Goal: Task Accomplishment & Management: Manage account settings

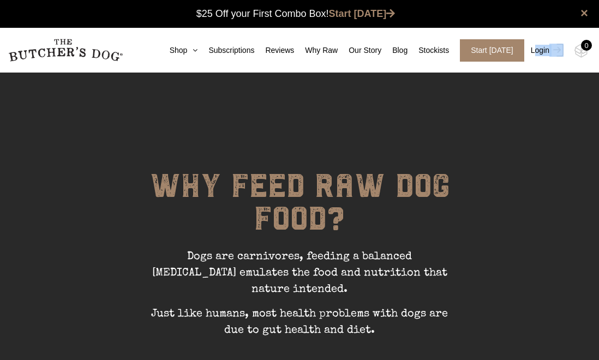
click at [541, 50] on link "Login" at bounding box center [545, 50] width 35 height 22
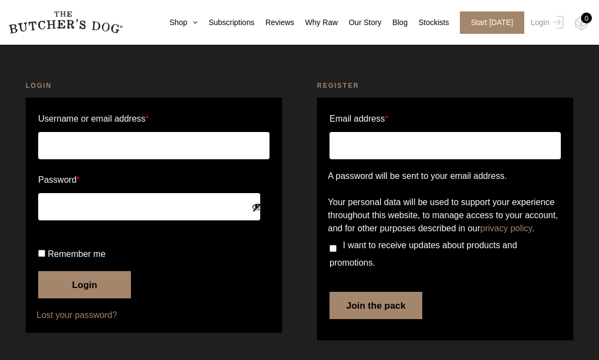
scroll to position [46, 0]
type input "georgia.anderson1@icloud.com"
click at [70, 299] on button "Login" at bounding box center [84, 284] width 93 height 27
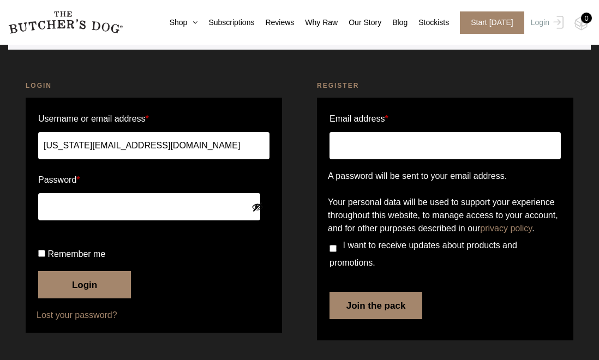
scroll to position [103, 0]
click at [92, 299] on button "Login" at bounding box center [84, 284] width 93 height 27
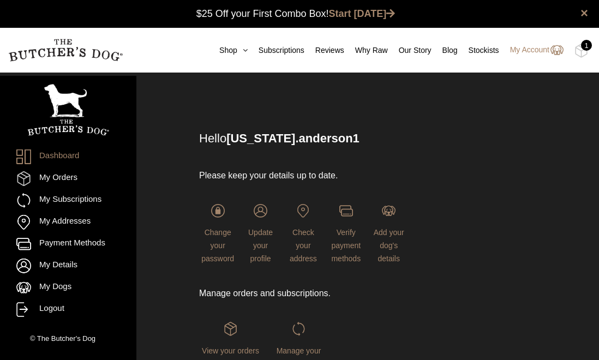
scroll to position [1, 0]
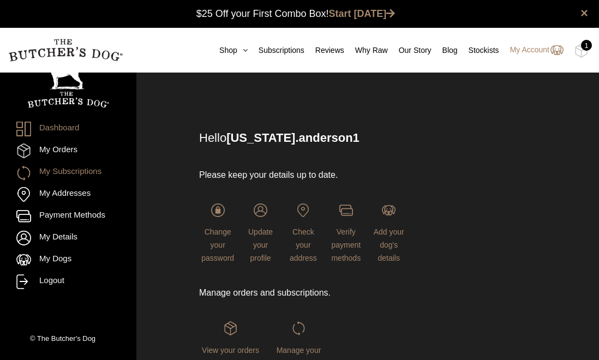
click at [81, 175] on link "My Subscriptions" at bounding box center [68, 172] width 104 height 15
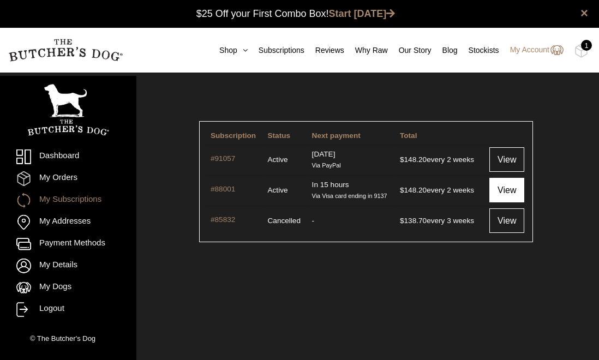
click at [502, 200] on link "View" at bounding box center [507, 190] width 35 height 25
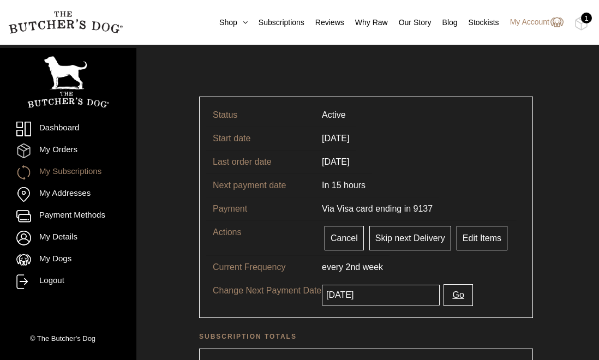
scroll to position [27, 0]
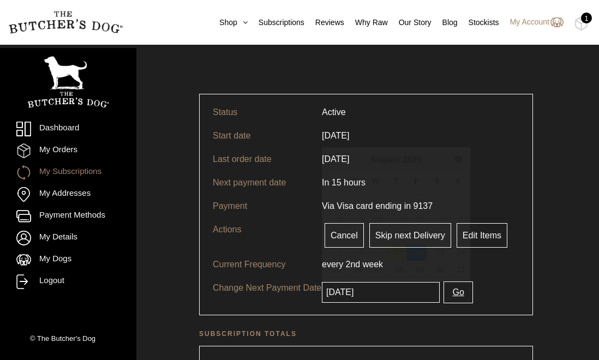
click at [373, 290] on input "2025-08-22" at bounding box center [381, 292] width 118 height 21
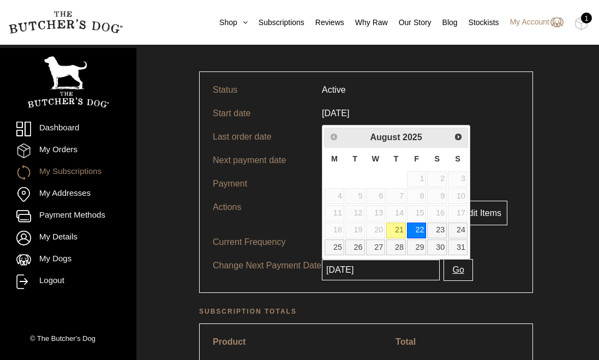
scroll to position [54, 0]
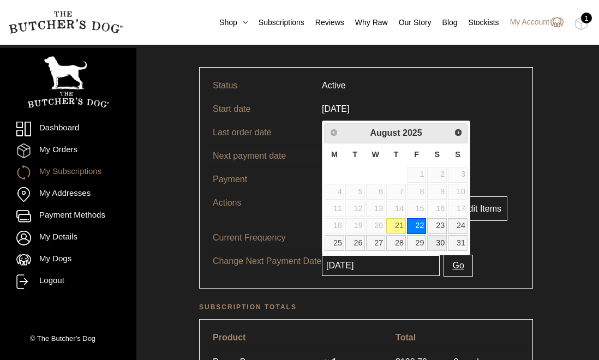
click at [439, 243] on link "30" at bounding box center [437, 243] width 20 height 16
type input "2025-08-30"
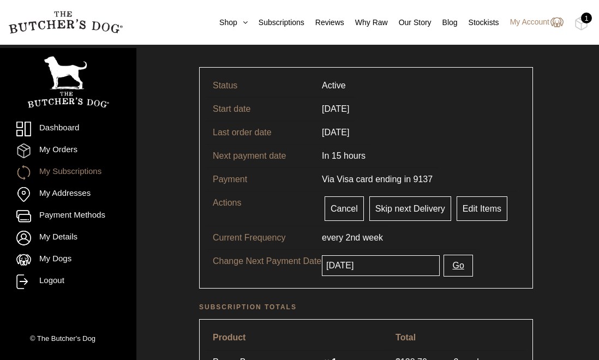
click at [444, 268] on button "Go" at bounding box center [458, 266] width 29 height 22
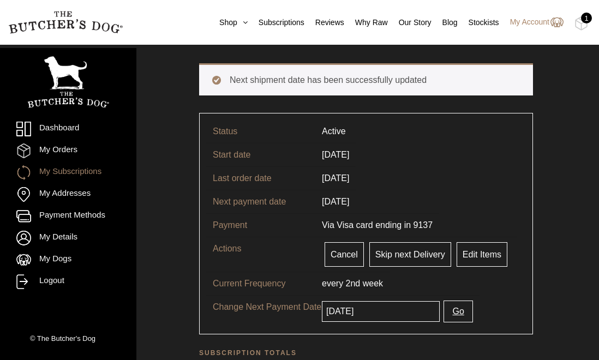
scroll to position [59, 0]
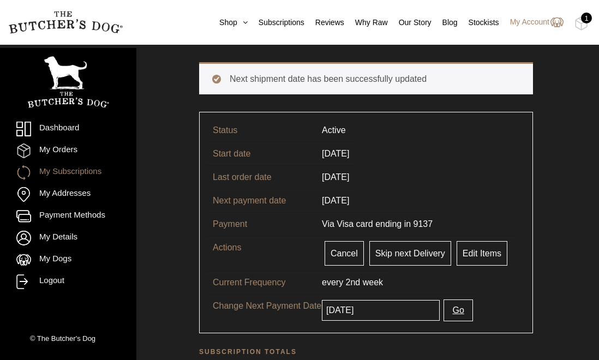
click at [89, 175] on link "My Subscriptions" at bounding box center [68, 172] width 104 height 15
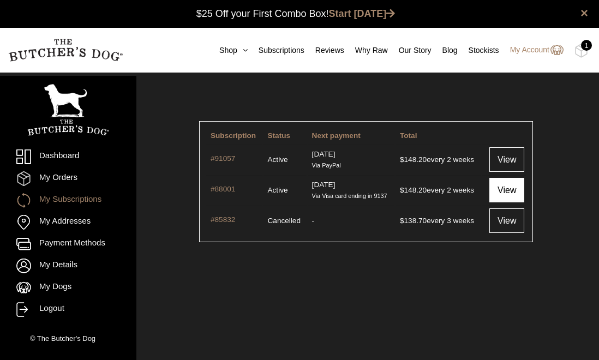
click at [497, 203] on link "View" at bounding box center [507, 190] width 35 height 25
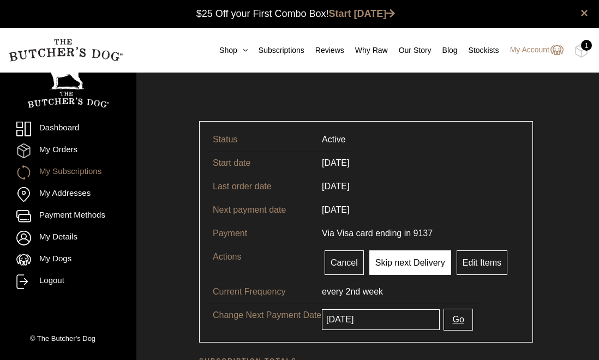
scroll to position [1, 0]
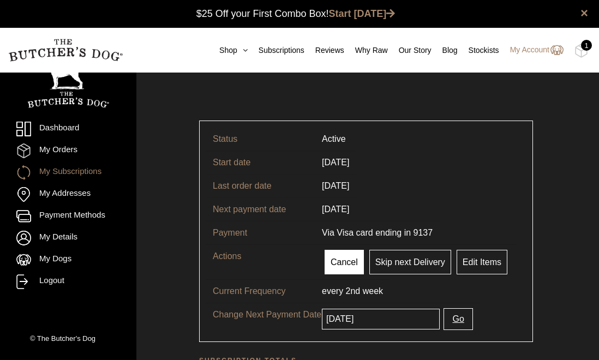
click at [347, 260] on link "Cancel" at bounding box center [344, 262] width 39 height 25
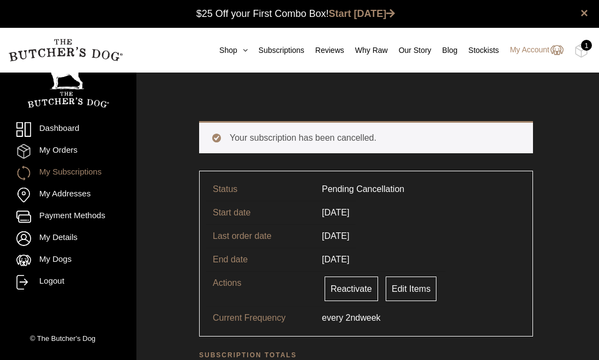
scroll to position [1, 0]
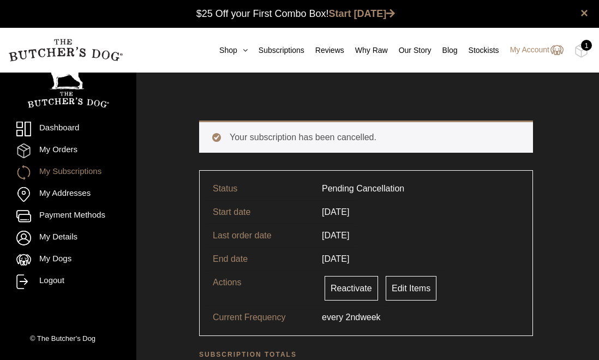
click at [58, 172] on link "My Subscriptions" at bounding box center [68, 172] width 104 height 15
